Goal: Information Seeking & Learning: Learn about a topic

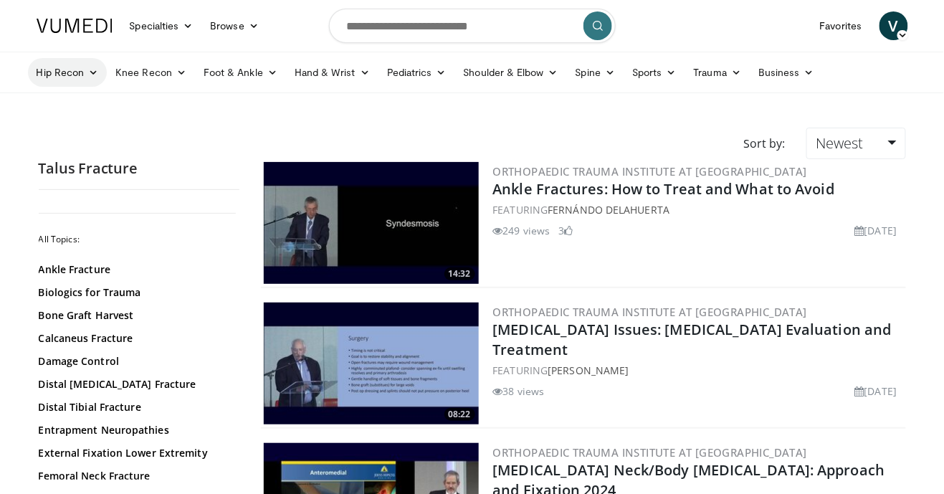
click at [95, 78] on link "Hip Recon" at bounding box center [68, 72] width 80 height 29
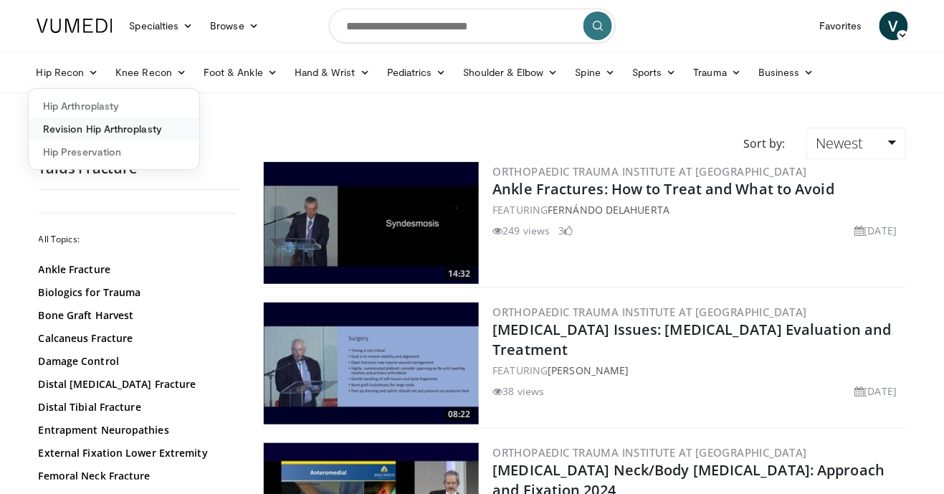
click at [155, 130] on link "Revision Hip Arthroplasty" at bounding box center [114, 129] width 171 height 23
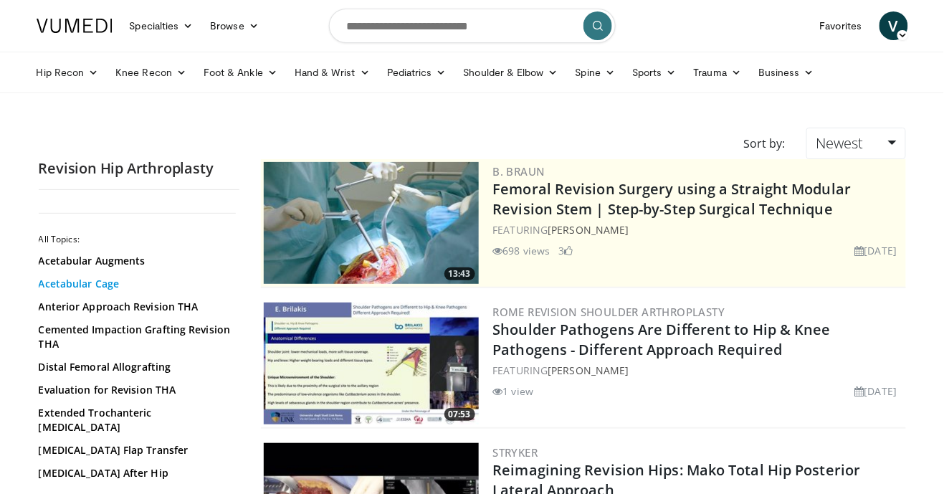
click at [110, 287] on link "Acetabular Cage" at bounding box center [136, 284] width 194 height 14
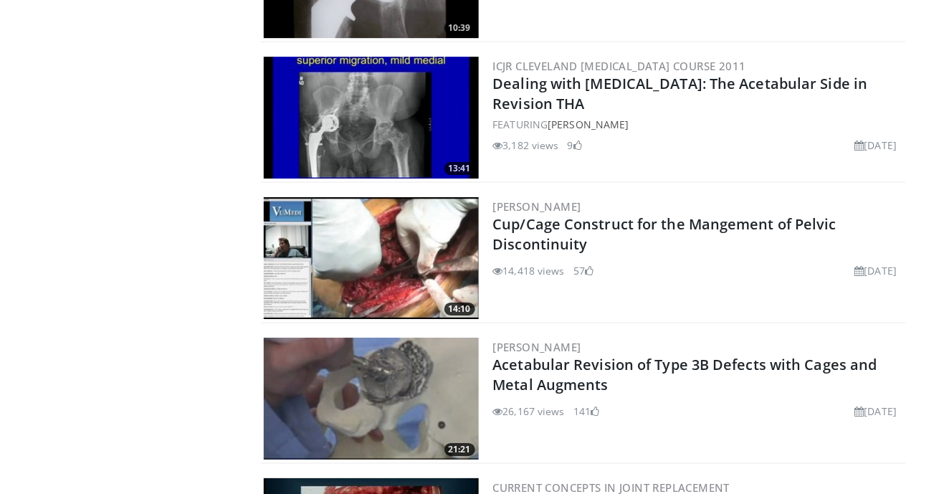
scroll to position [2632, 0]
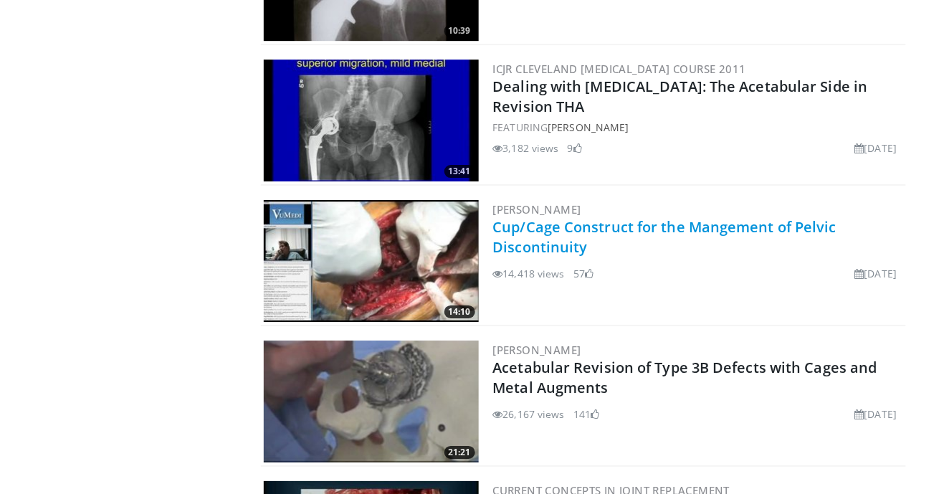
click at [792, 234] on link "Cup/Cage Construct for the Mangement of Pelvic Discontinuity" at bounding box center [665, 236] width 344 height 39
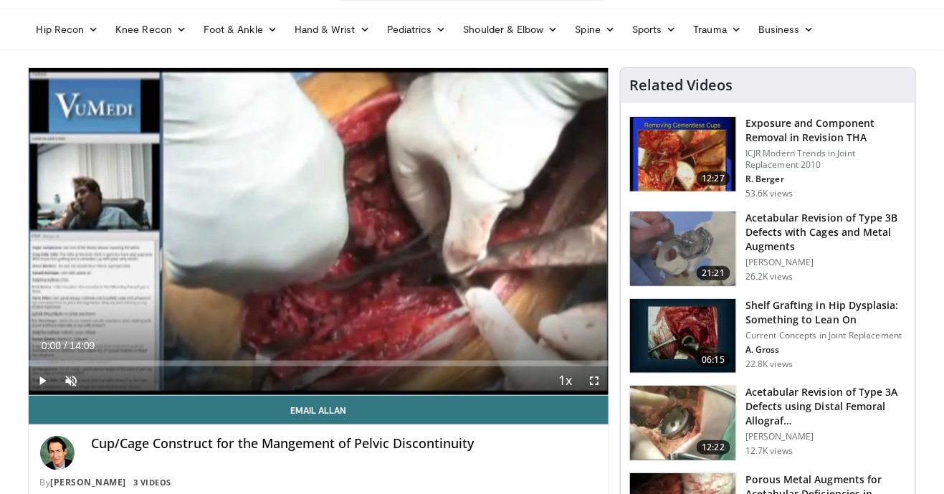
scroll to position [44, 0]
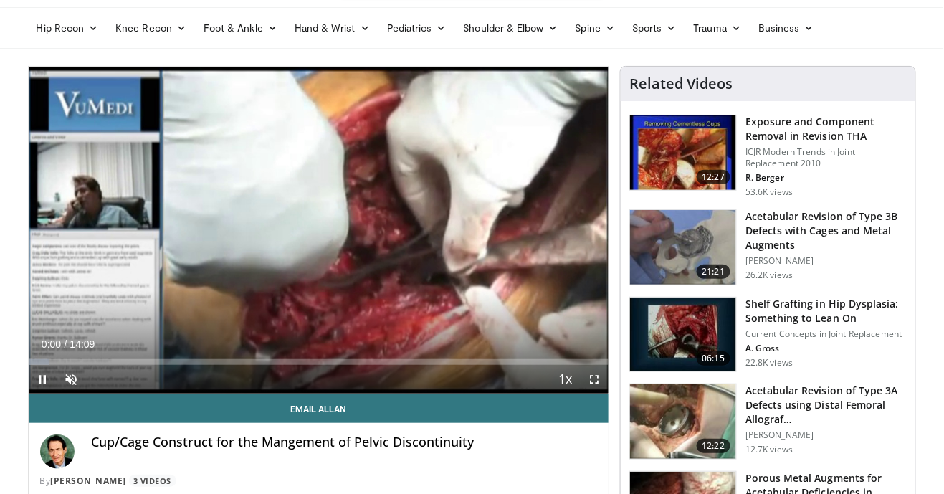
click at [85, 379] on div "Volume Level" at bounding box center [85, 378] width 0 height 5
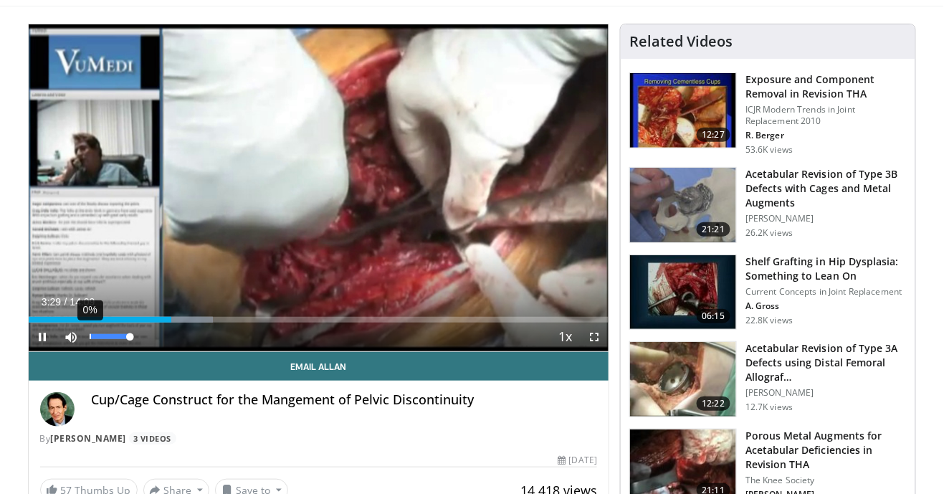
scroll to position [78, 0]
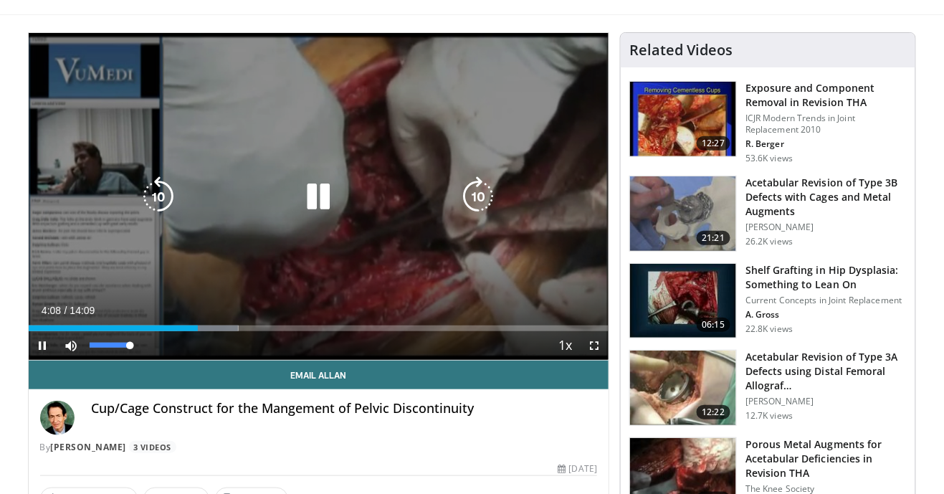
click at [489, 153] on div "10 seconds Tap to unmute" at bounding box center [319, 196] width 581 height 327
click at [490, 182] on icon "Video Player" at bounding box center [478, 196] width 40 height 40
click at [505, 148] on div "10 seconds Tap to unmute" at bounding box center [319, 196] width 581 height 327
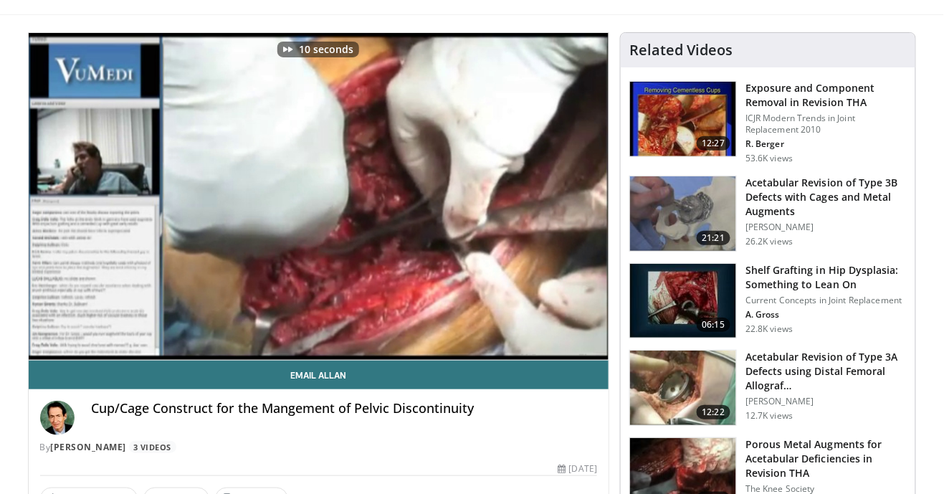
click at [513, 144] on div "10 seconds Tap to unmute" at bounding box center [319, 196] width 581 height 327
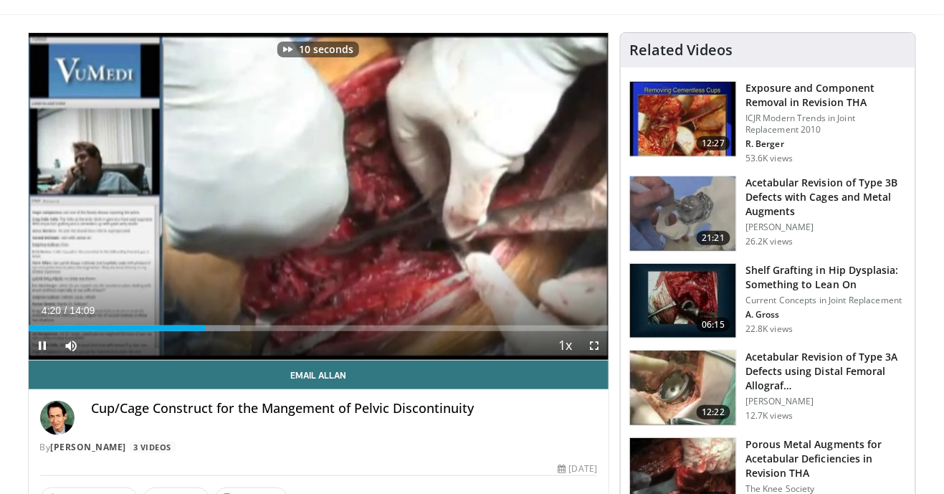
click at [520, 132] on div "10 seconds Tap to unmute" at bounding box center [319, 196] width 581 height 327
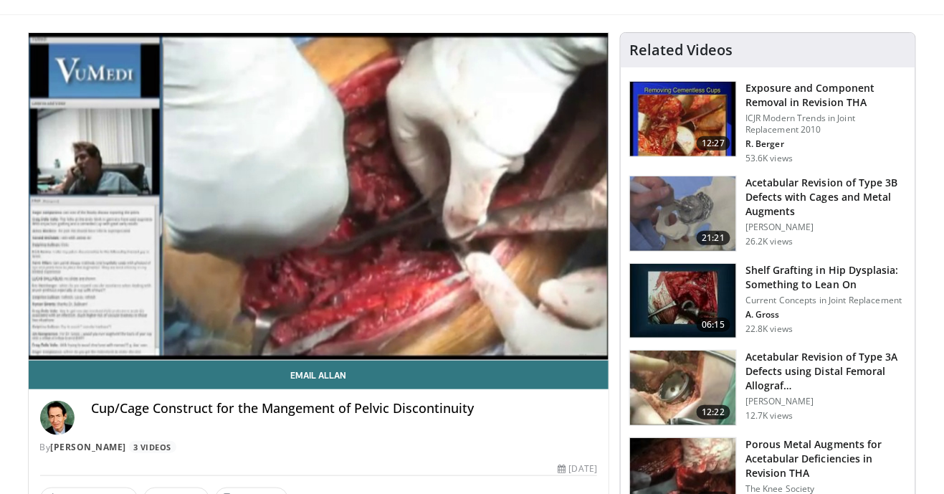
click at [523, 151] on div "10 seconds Tap to unmute" at bounding box center [319, 196] width 581 height 327
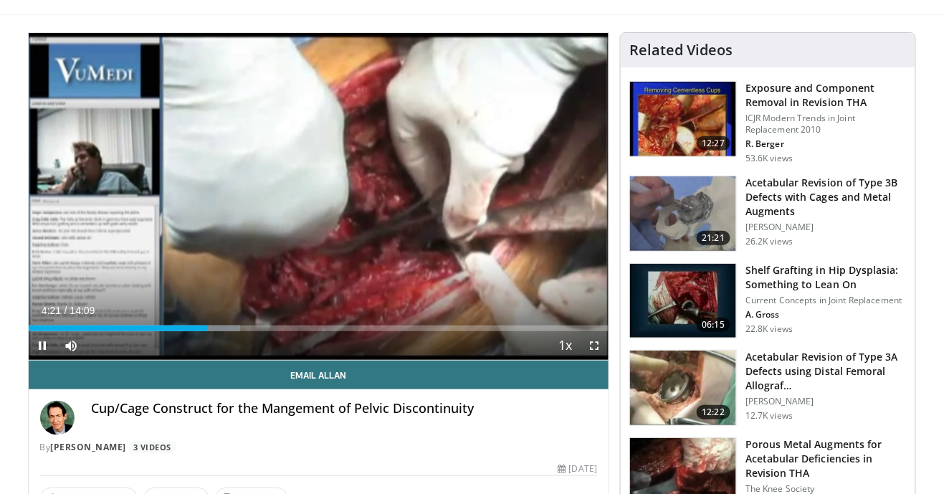
click at [522, 151] on div "10 seconds Tap to unmute" at bounding box center [319, 196] width 581 height 327
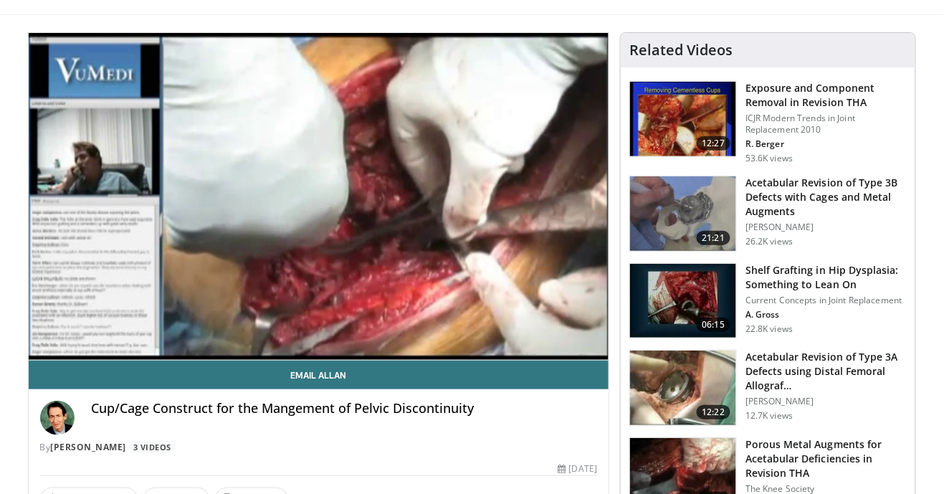
click at [821, 198] on h3 "Acetabular Revision of Type 3B Defects with Cages and Metal Augments" at bounding box center [826, 197] width 161 height 43
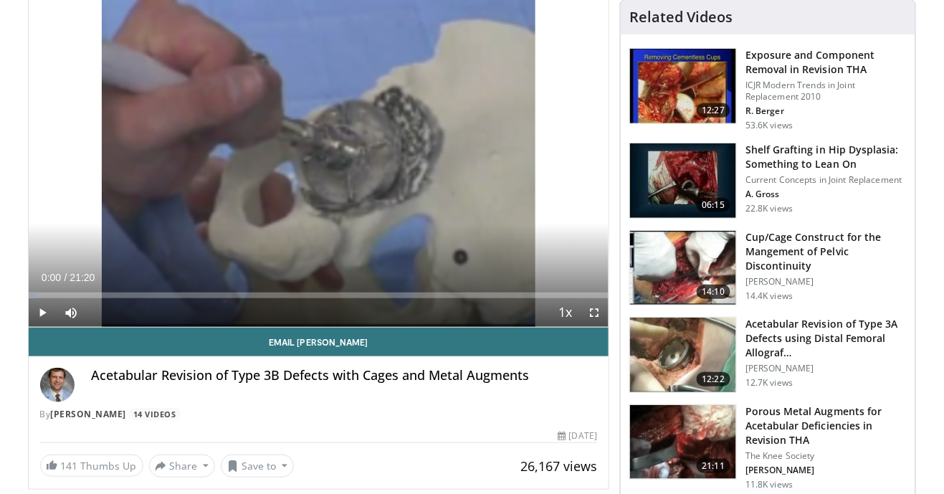
scroll to position [110, 0]
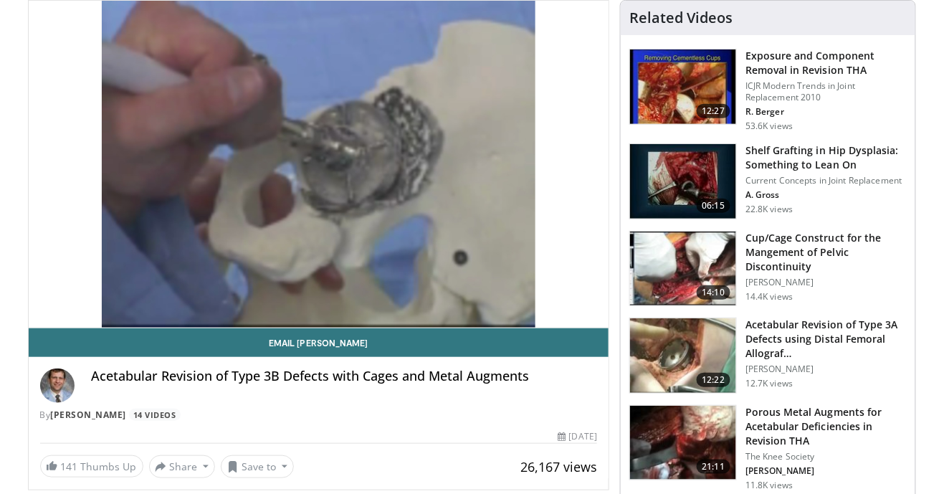
click at [841, 347] on h3 "Acetabular Revision of Type 3A Defects using Distal Femoral Allograf…" at bounding box center [826, 339] width 161 height 43
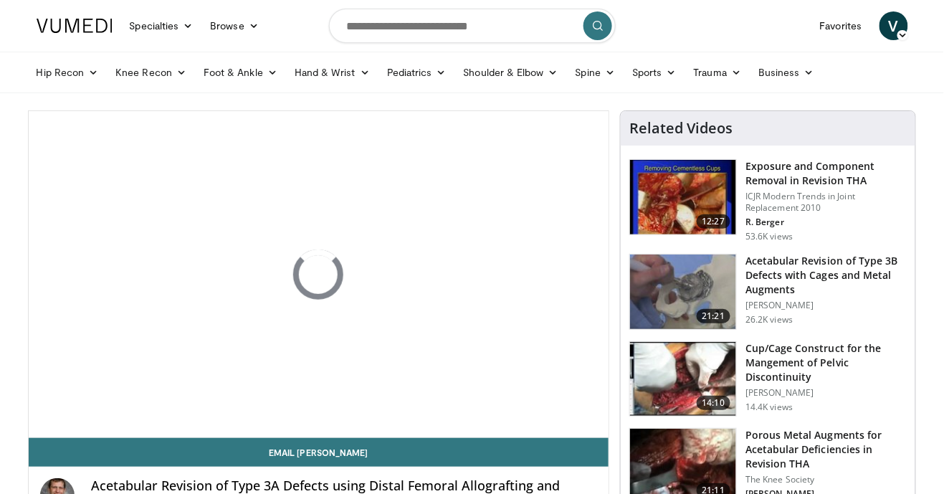
scroll to position [2, 0]
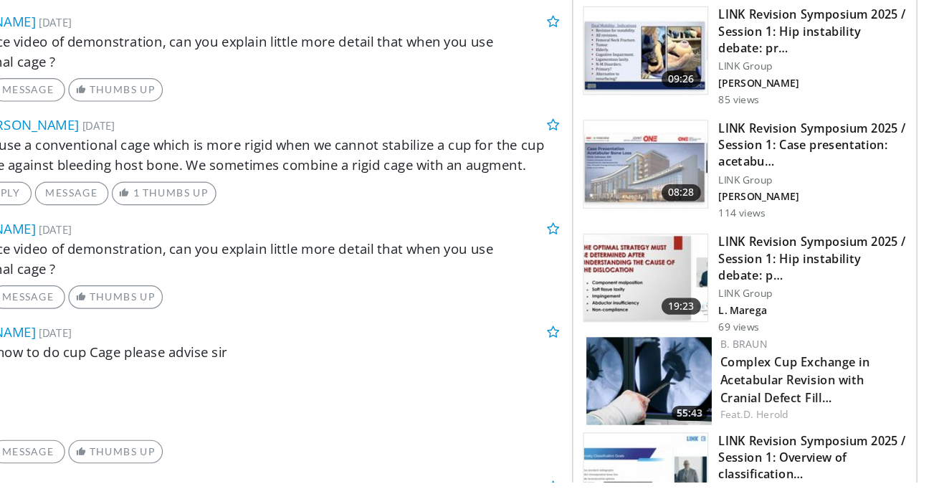
scroll to position [817, 0]
